Goal: Participate in discussion: Engage in conversation with other users on a specific topic

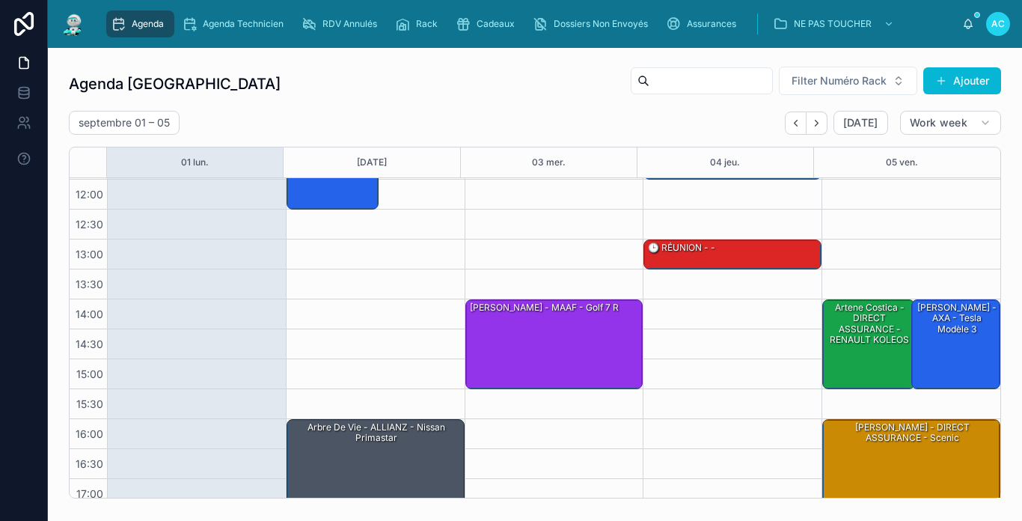
scroll to position [219, 0]
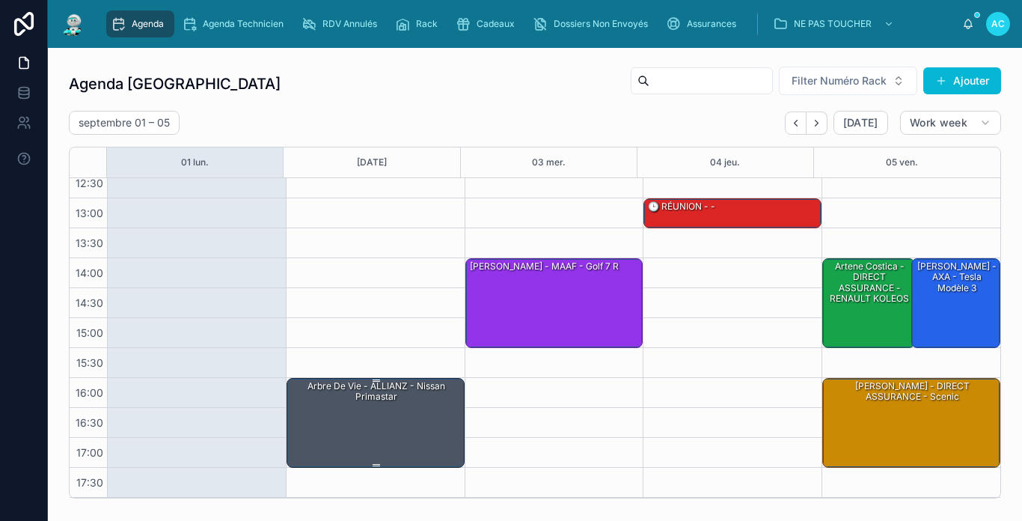
click at [429, 415] on div "Arbre de vie - ALLIANZ - Nissan primastar" at bounding box center [376, 421] width 174 height 87
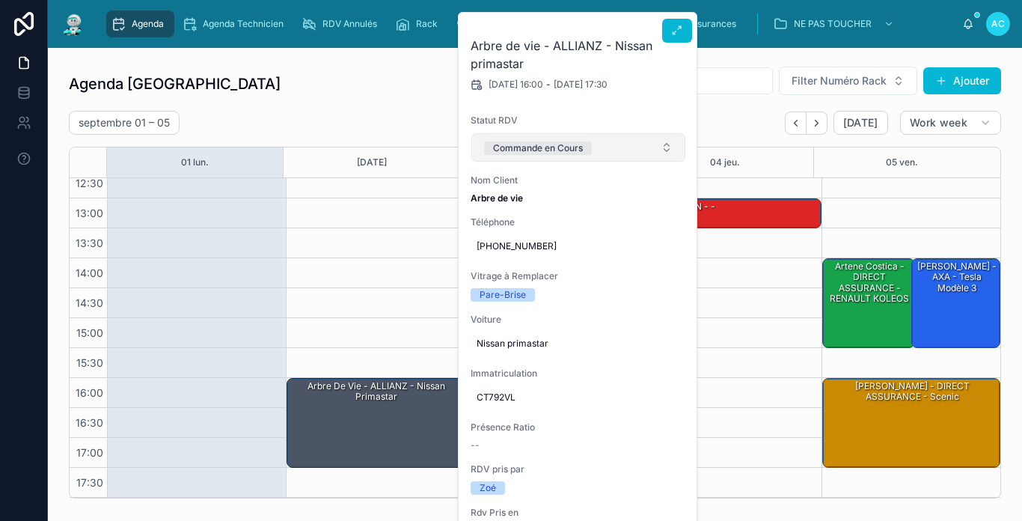
click at [571, 153] on div "Commande en Cours" at bounding box center [538, 147] width 90 height 13
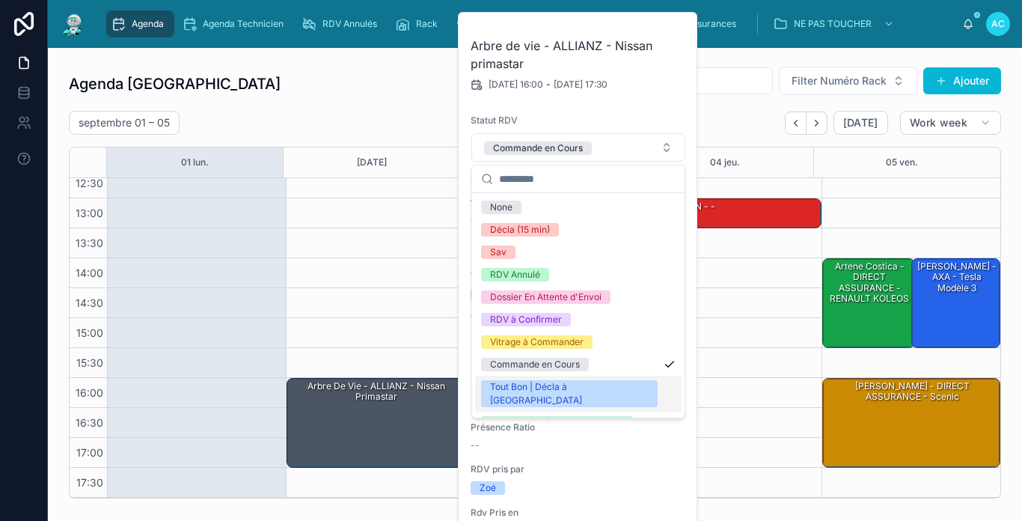
click at [559, 380] on div "Tout Bon | Décla à [GEOGRAPHIC_DATA]" at bounding box center [569, 393] width 159 height 27
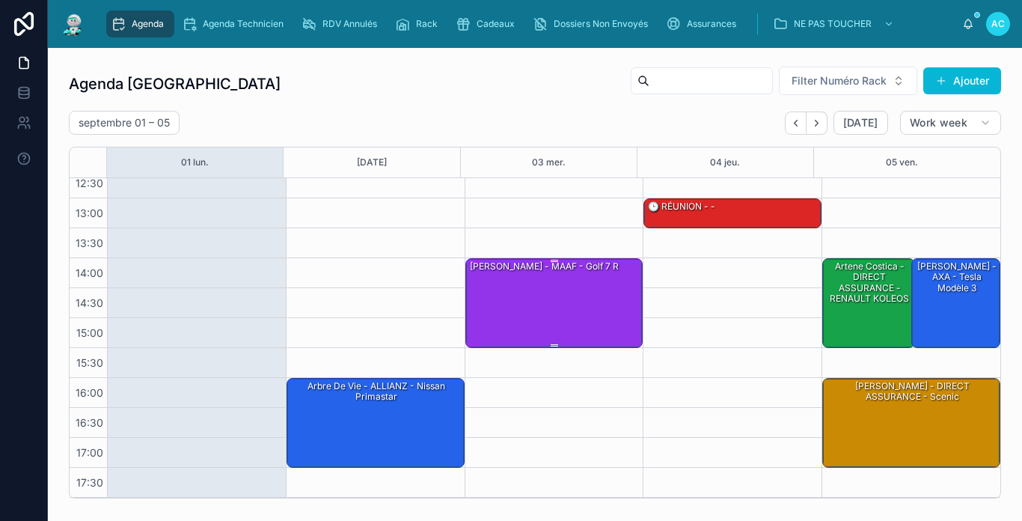
scroll to position [0, 0]
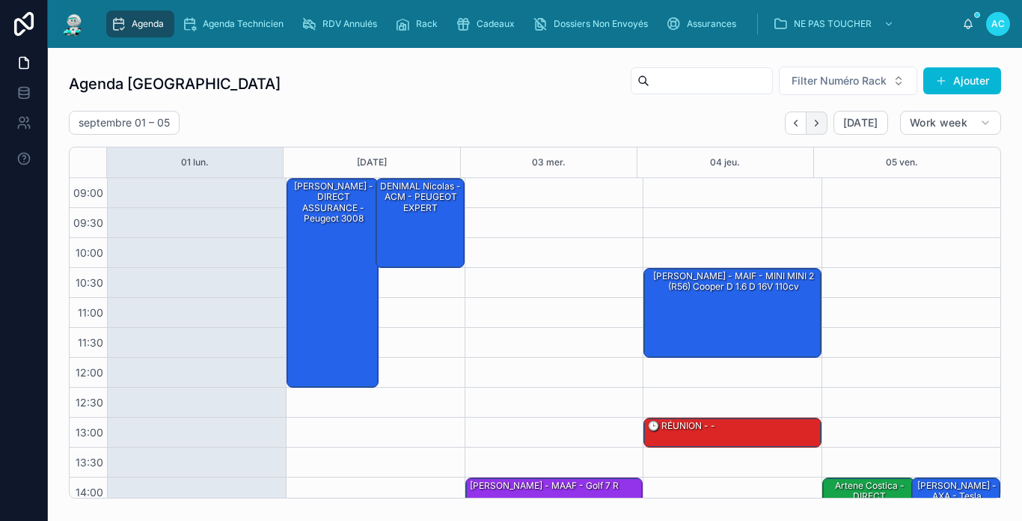
click at [811, 126] on icon "Next" at bounding box center [816, 122] width 11 height 11
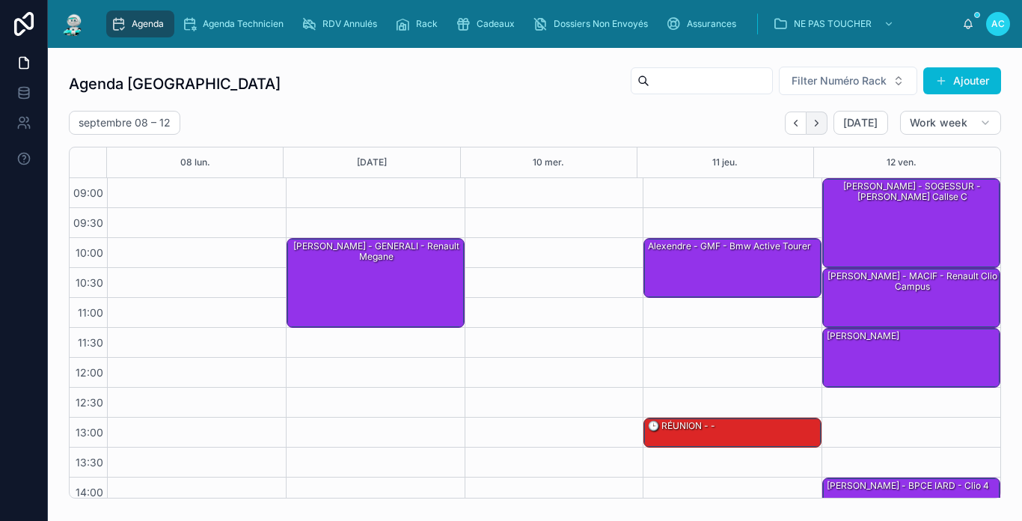
click at [811, 129] on button "Next" at bounding box center [816, 122] width 21 height 23
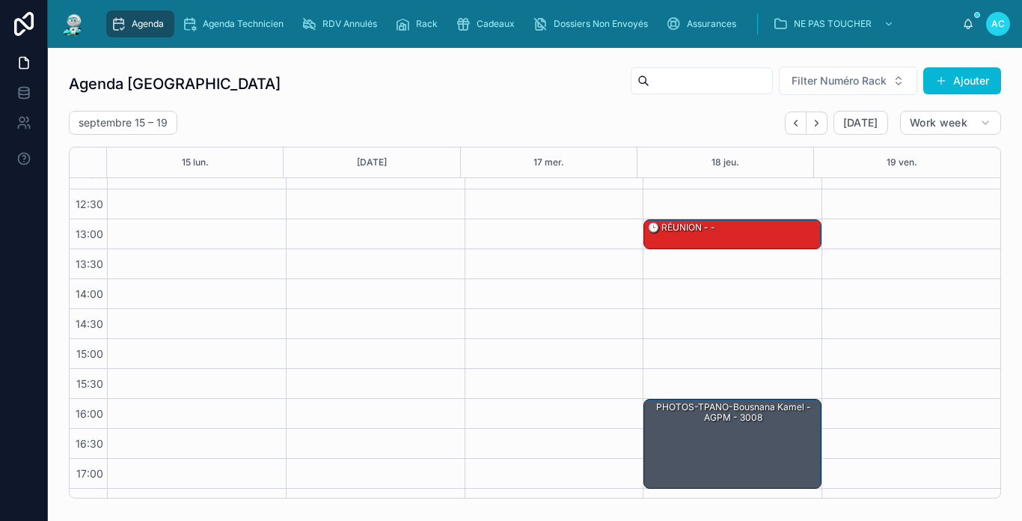
scroll to position [219, 0]
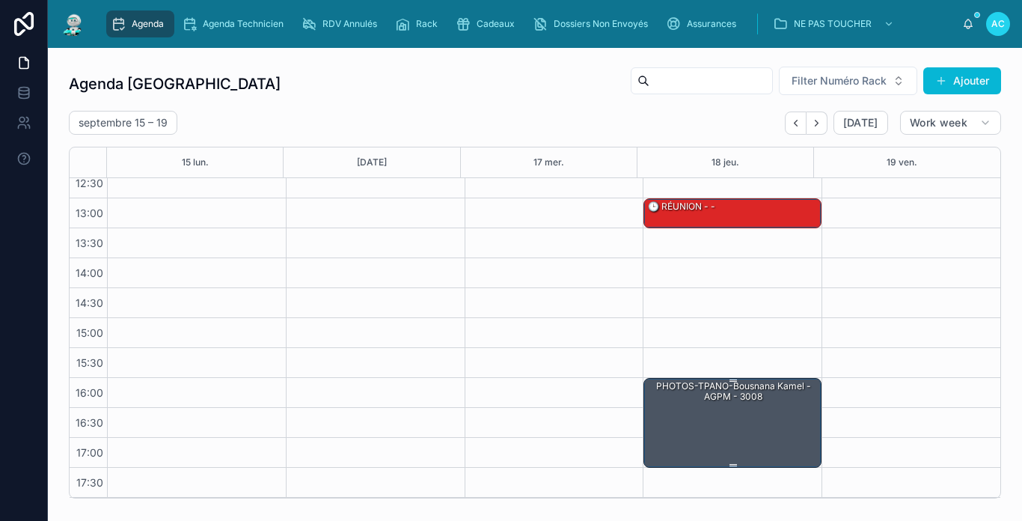
click at [755, 408] on div "PHOTOS-TPANO-Bousnana Kamel - AGPM - 3008" at bounding box center [733, 421] width 174 height 87
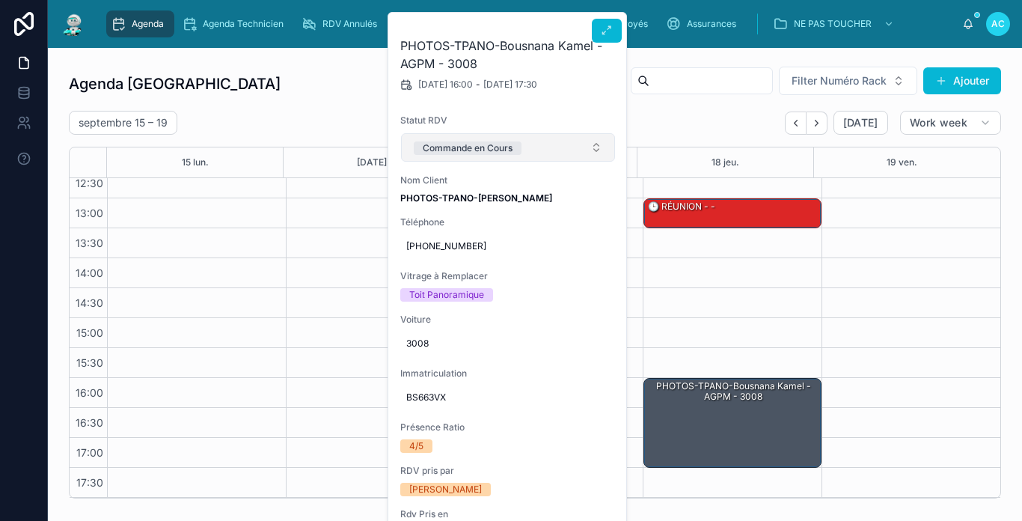
click at [575, 153] on button "Commande en Cours" at bounding box center [508, 147] width 214 height 28
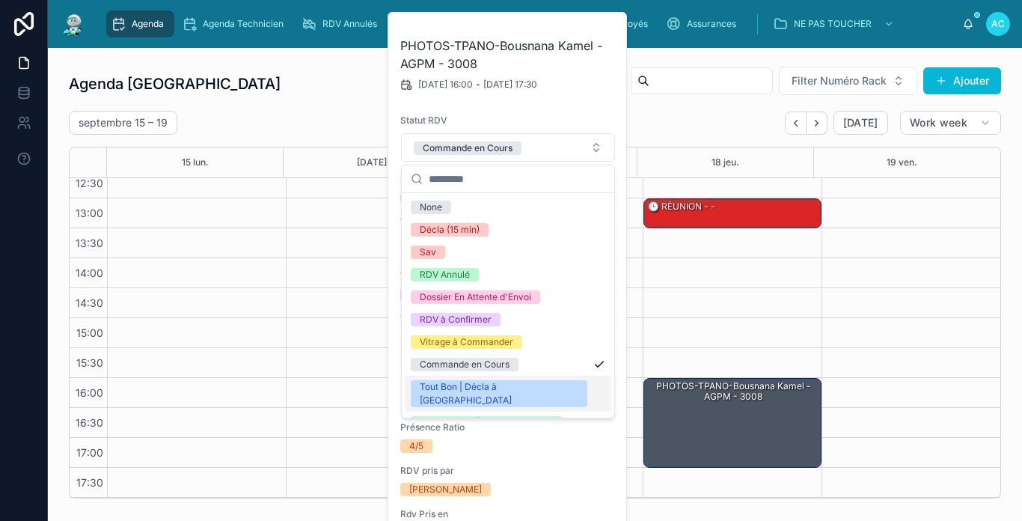
click at [525, 387] on span "Tout Bon | Décla à [GEOGRAPHIC_DATA]" at bounding box center [499, 393] width 177 height 27
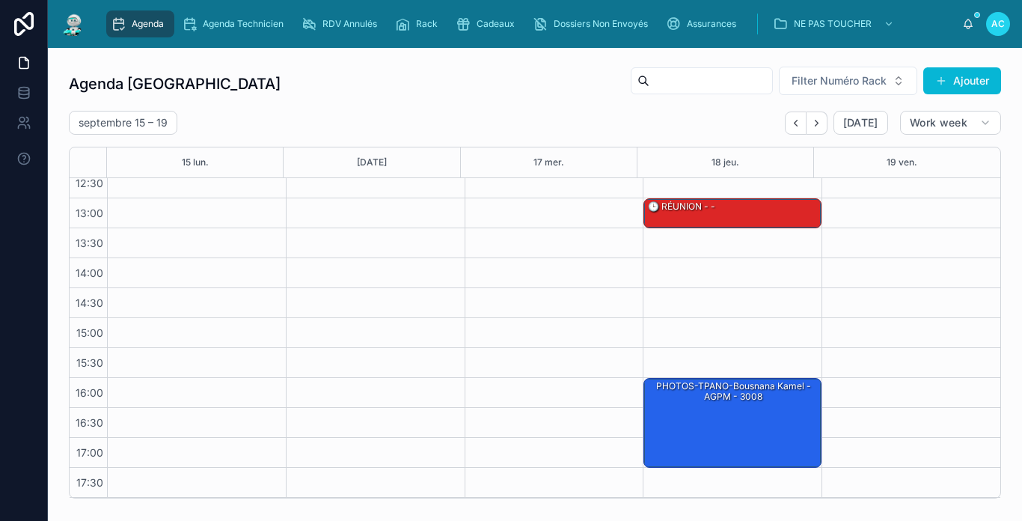
click at [83, 31] on img at bounding box center [73, 24] width 27 height 24
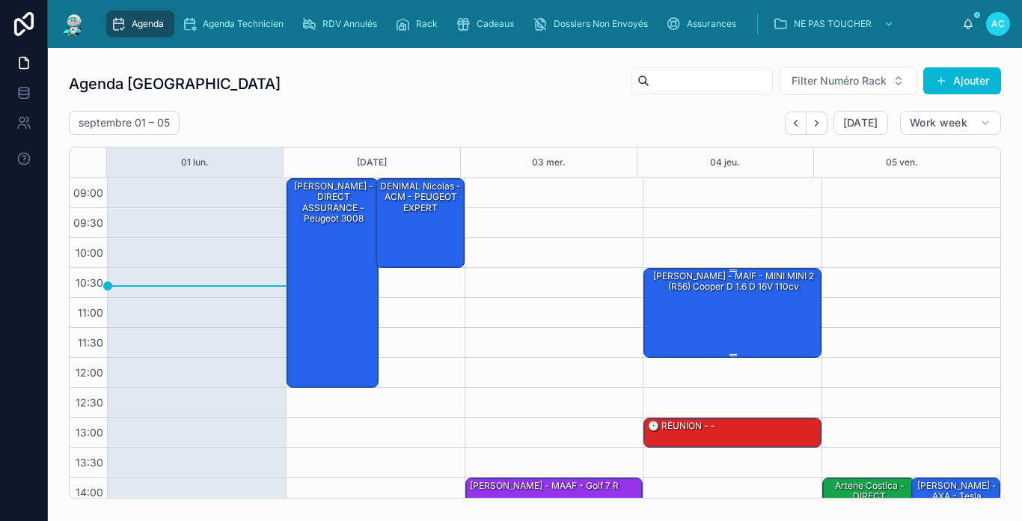
click at [740, 300] on div "[PERSON_NAME] - MAIF - MINI MINI 2 (R56) Cooper D 1.6 d 16V 110cv" at bounding box center [733, 312] width 174 height 87
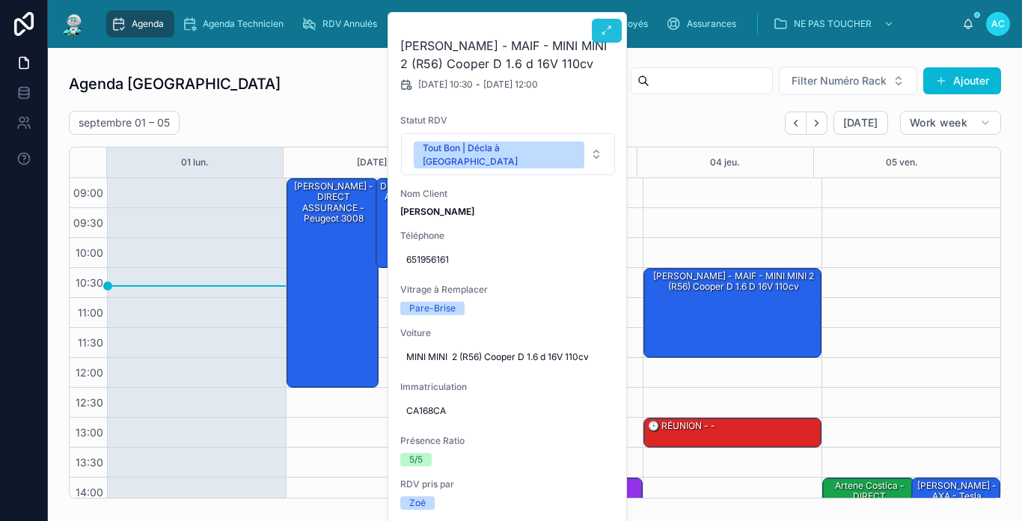
click at [614, 40] on button at bounding box center [607, 31] width 30 height 24
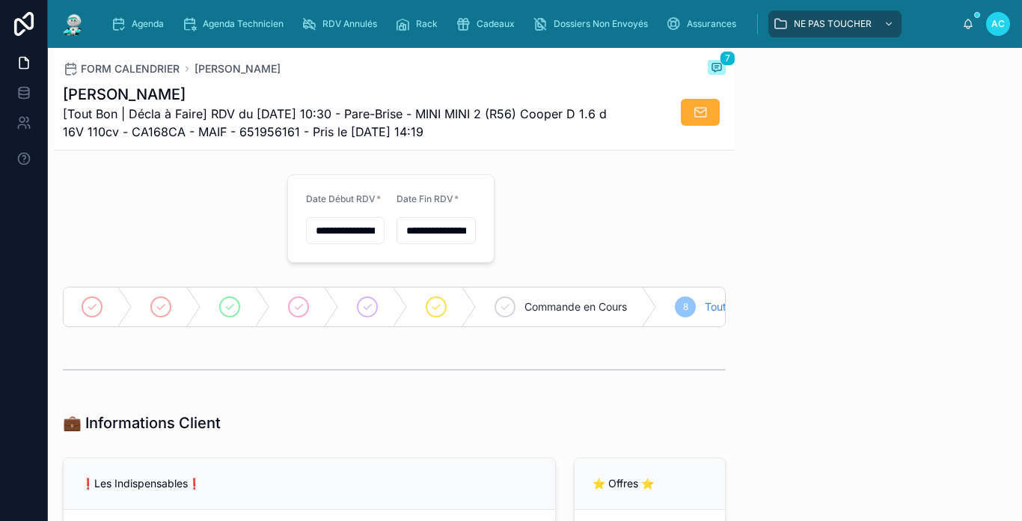
scroll to position [300, 0]
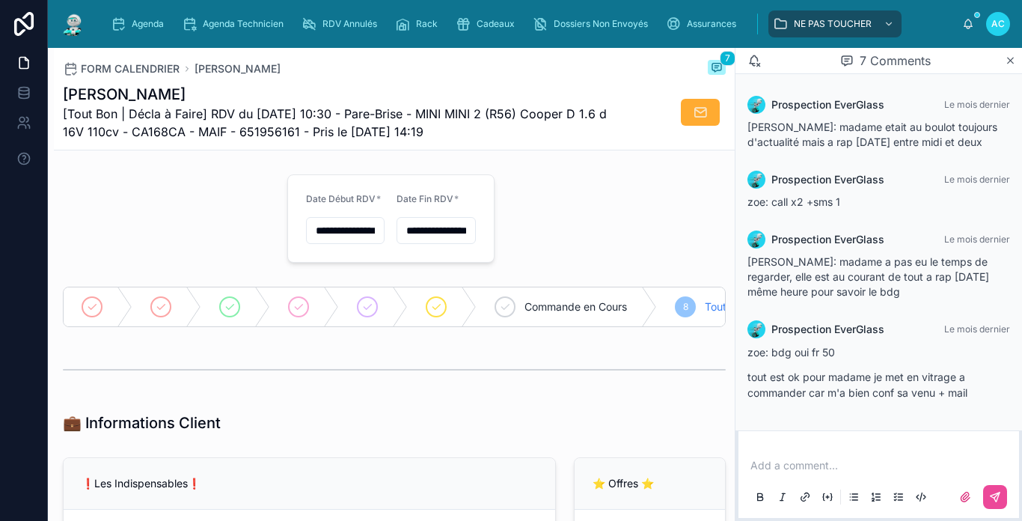
click at [814, 444] on div "Add a comment..." at bounding box center [878, 480] width 280 height 75
click at [832, 468] on p at bounding box center [881, 465] width 263 height 15
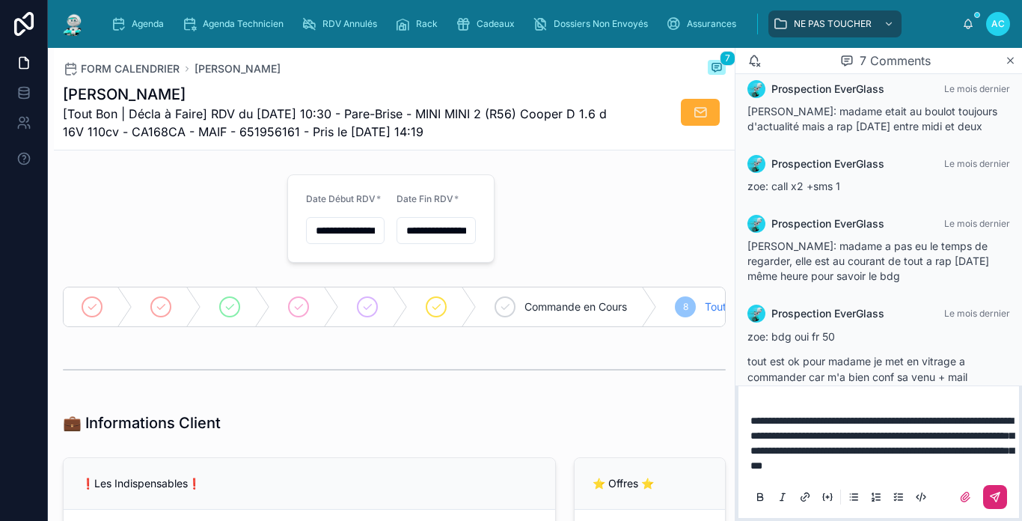
click at [1004, 488] on button at bounding box center [995, 497] width 24 height 24
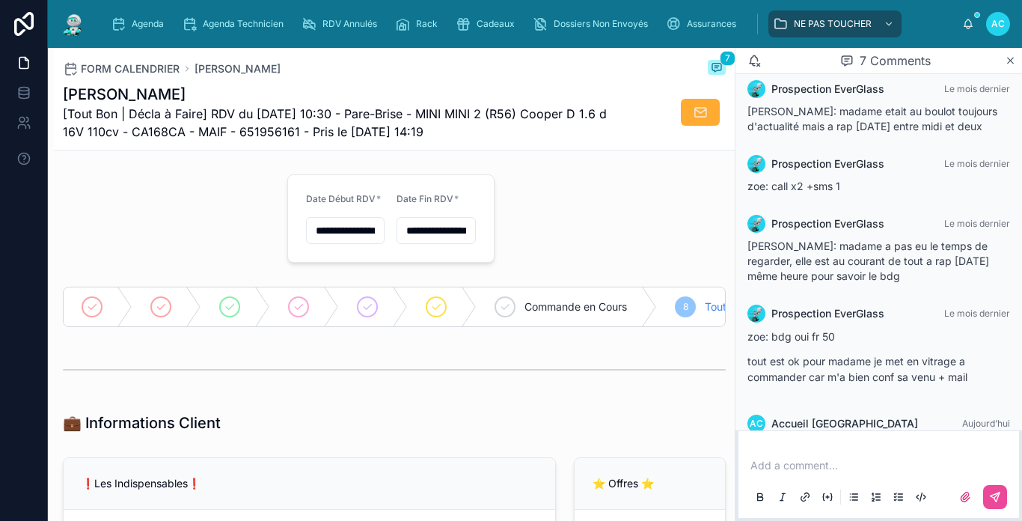
click at [84, 34] on img at bounding box center [73, 24] width 27 height 24
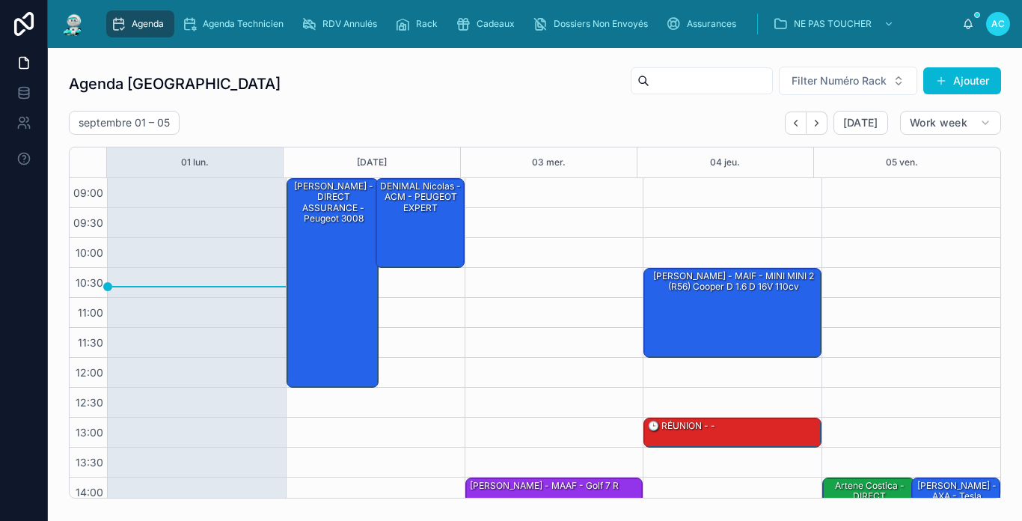
click at [67, 25] on img at bounding box center [73, 24] width 27 height 24
